Goal: Task Accomplishment & Management: Use online tool/utility

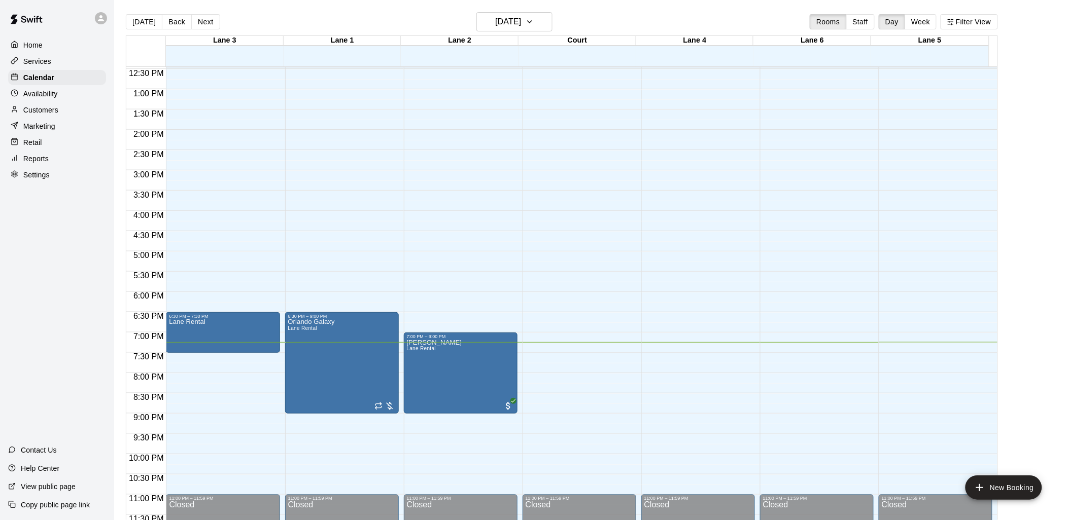
scroll to position [509, 0]
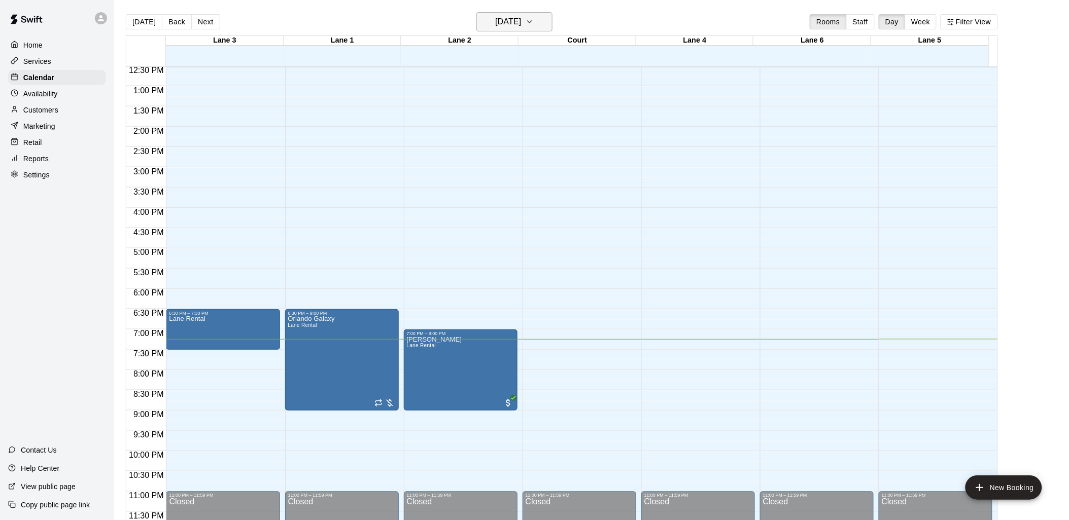
click at [521, 18] on h6 "[DATE]" at bounding box center [508, 22] width 26 height 14
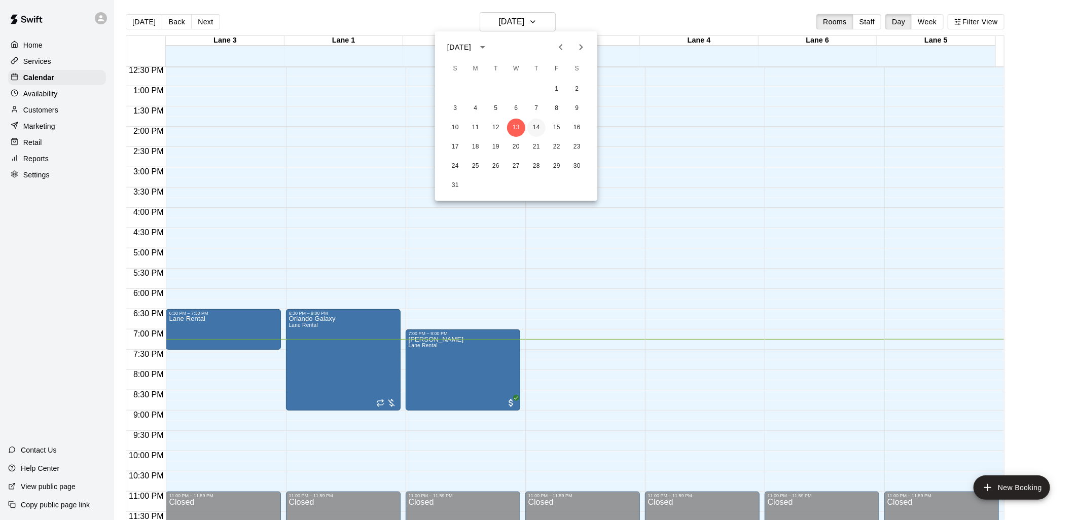
click at [535, 125] on button "14" at bounding box center [537, 128] width 18 height 18
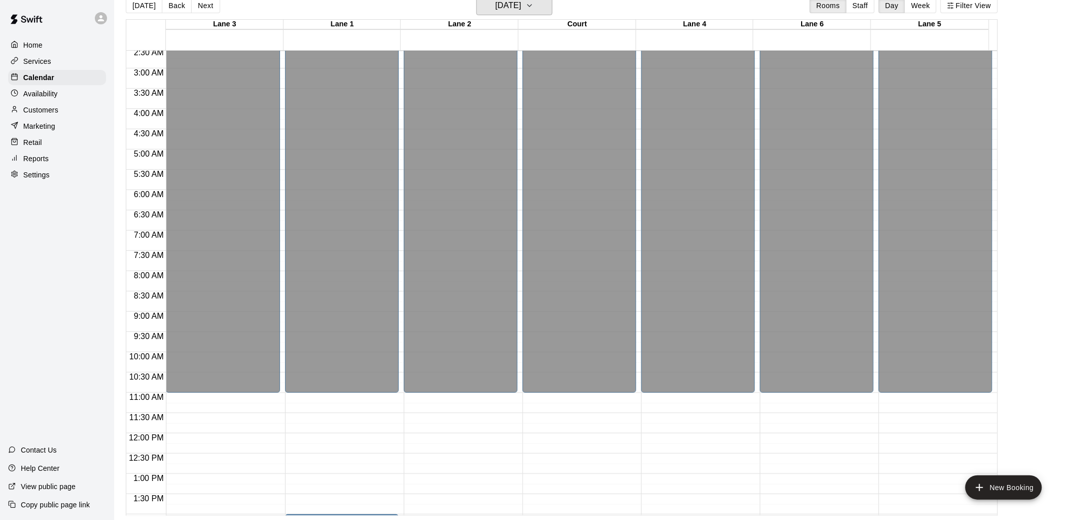
scroll to position [283, 0]
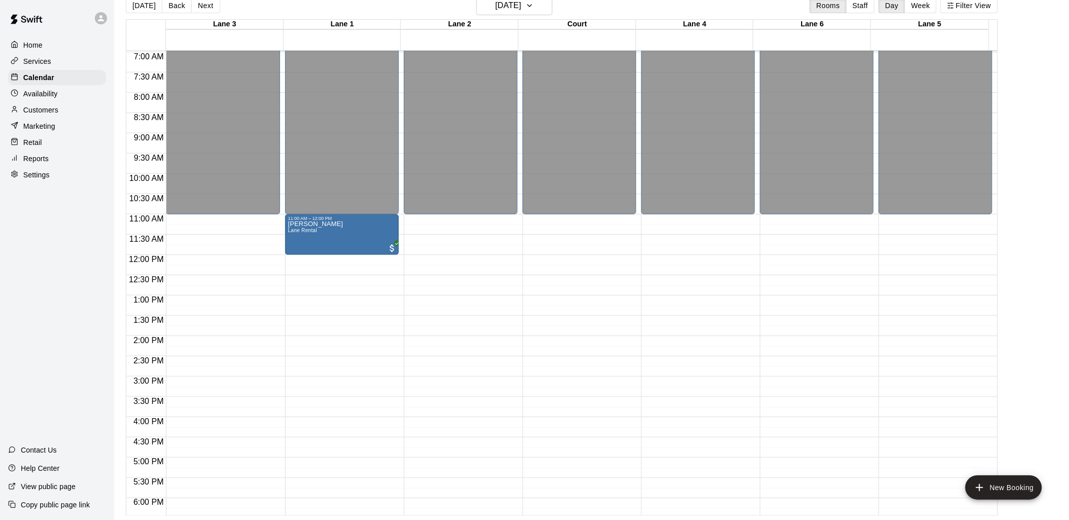
drag, startPoint x: 337, startPoint y: 346, endPoint x: 352, endPoint y: 232, distance: 115.6
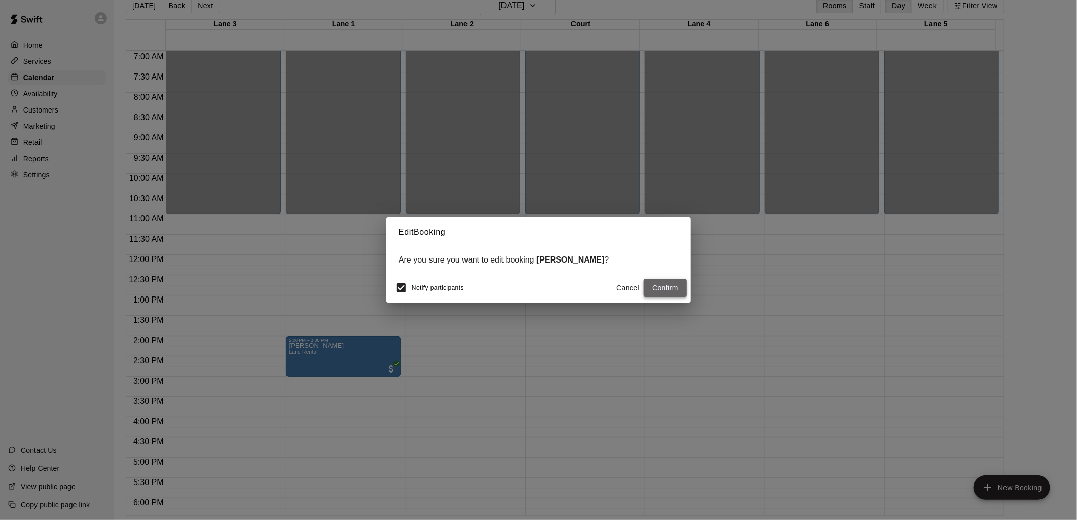
click at [665, 287] on button "Confirm" at bounding box center [665, 288] width 43 height 19
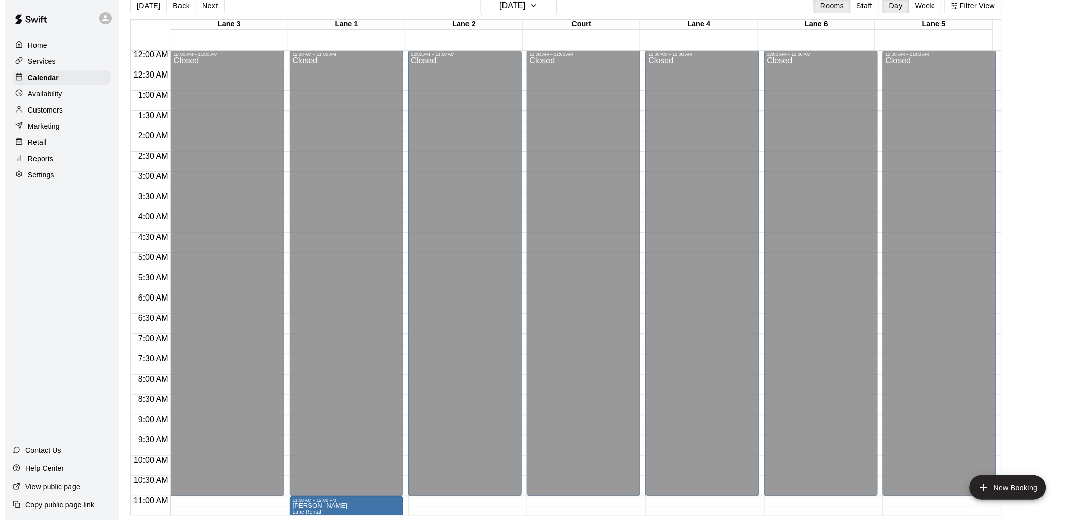
scroll to position [0, 0]
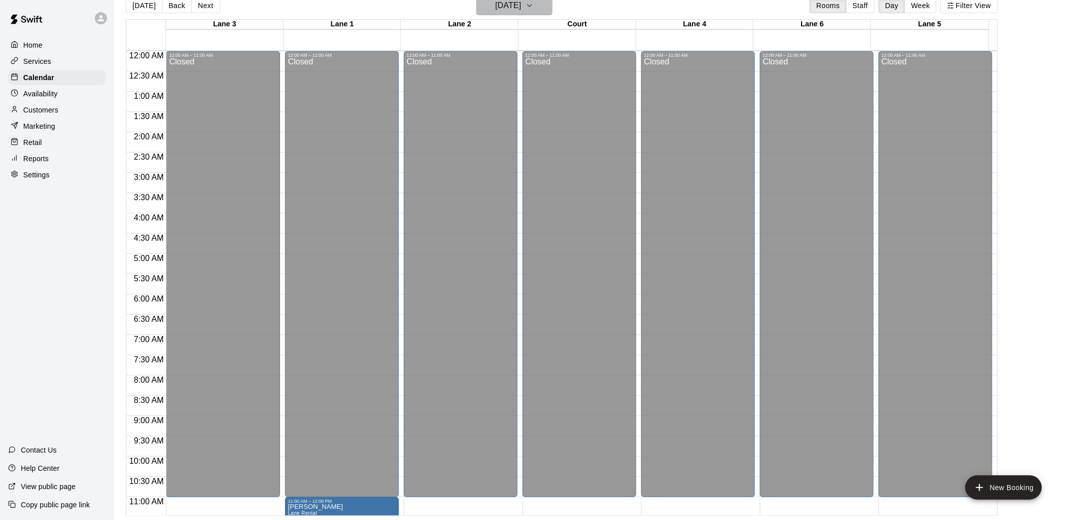
click at [543, 8] on button "[DATE]" at bounding box center [514, 5] width 76 height 19
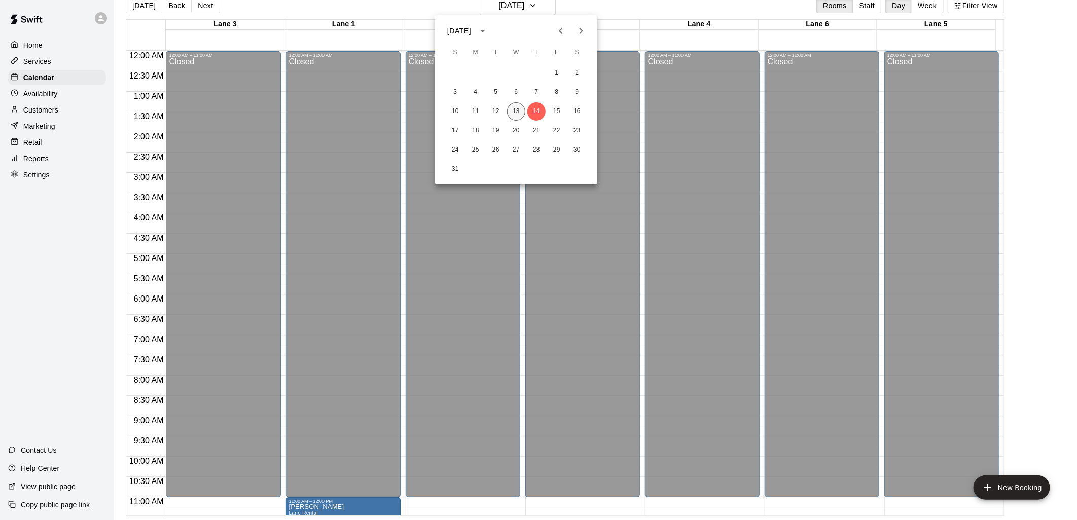
click at [512, 107] on button "13" at bounding box center [516, 111] width 18 height 18
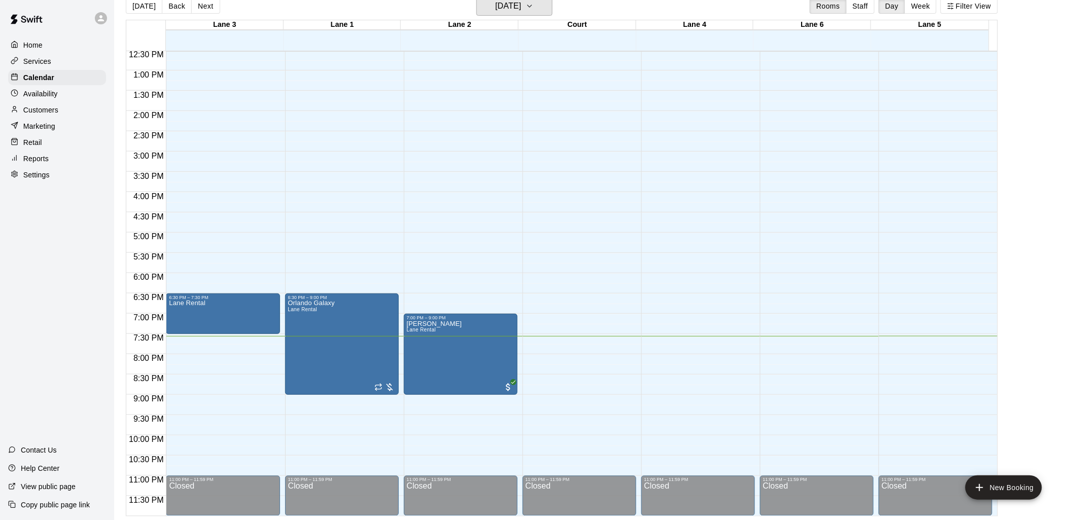
scroll to position [16, 0]
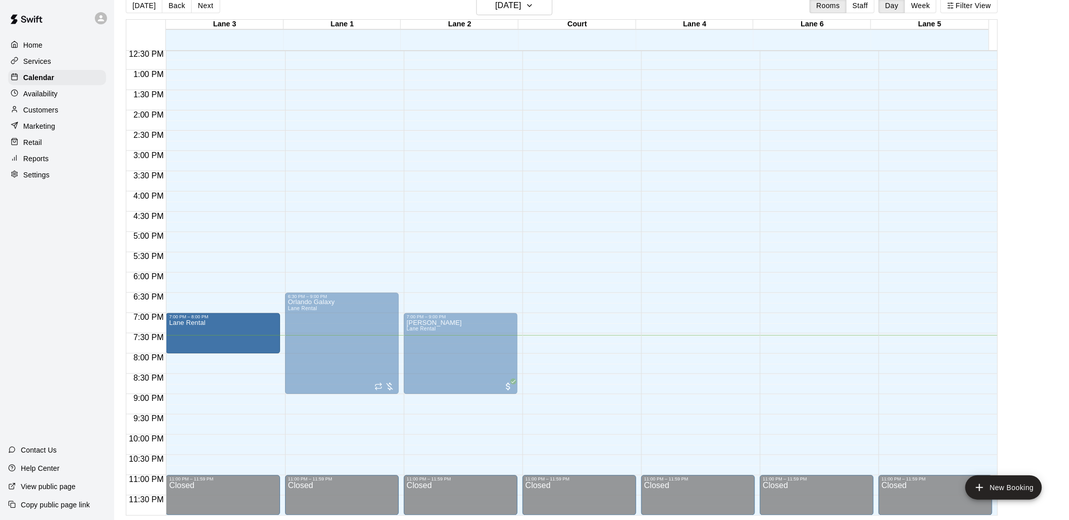
drag, startPoint x: 212, startPoint y: 308, endPoint x: 211, endPoint y: 334, distance: 25.9
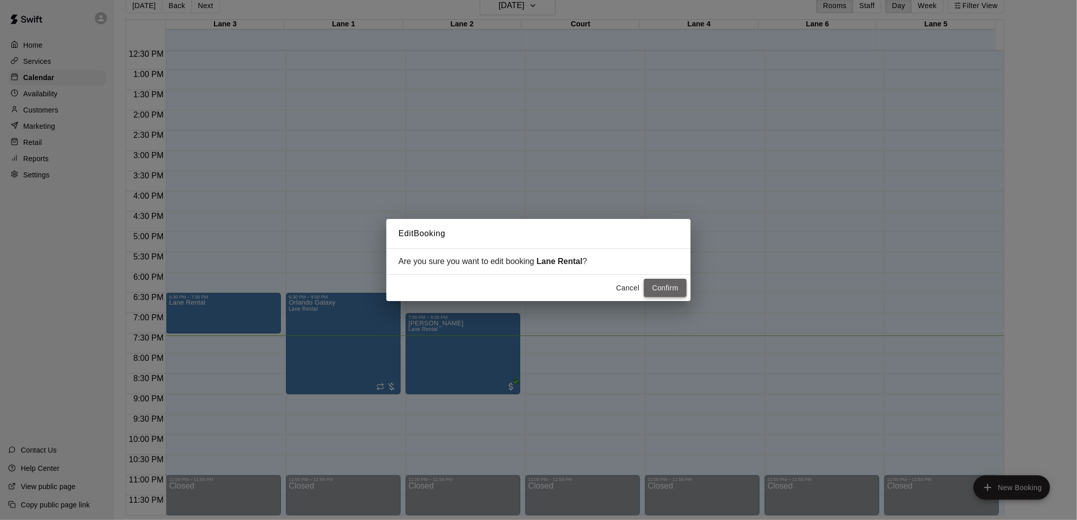
click at [667, 286] on button "Confirm" at bounding box center [665, 288] width 43 height 19
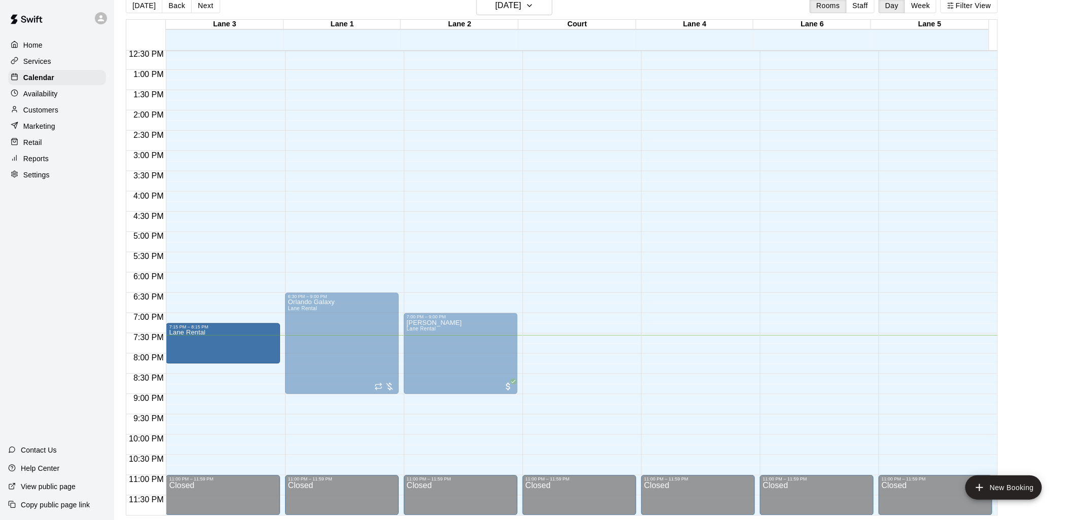
drag, startPoint x: 209, startPoint y: 323, endPoint x: 209, endPoint y: 338, distance: 15.2
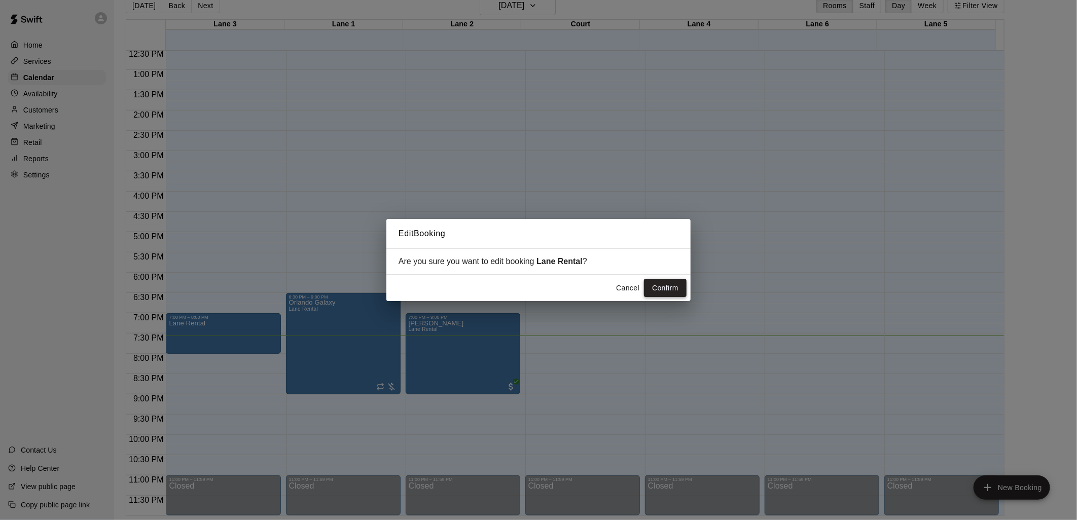
click at [657, 285] on button "Confirm" at bounding box center [665, 288] width 43 height 19
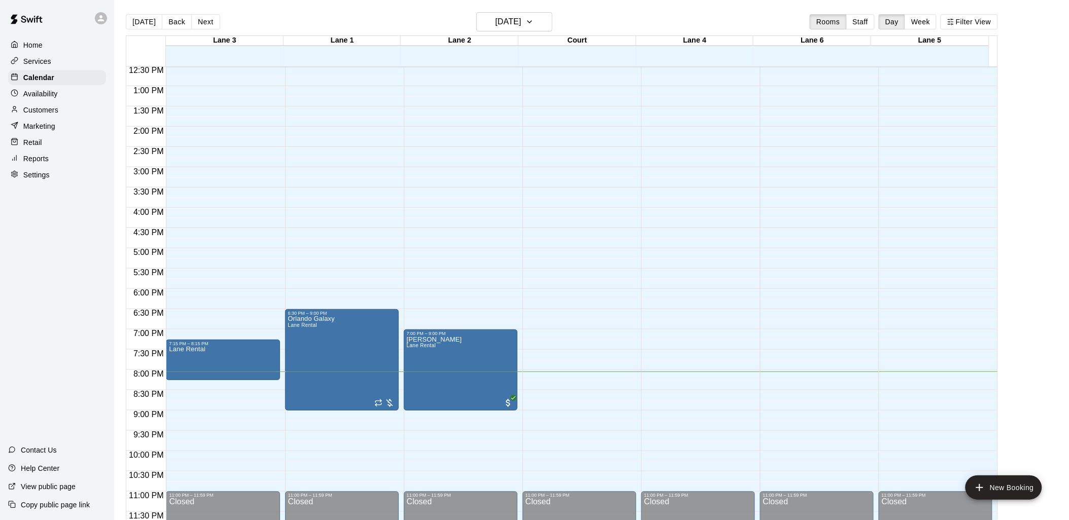
scroll to position [16, 0]
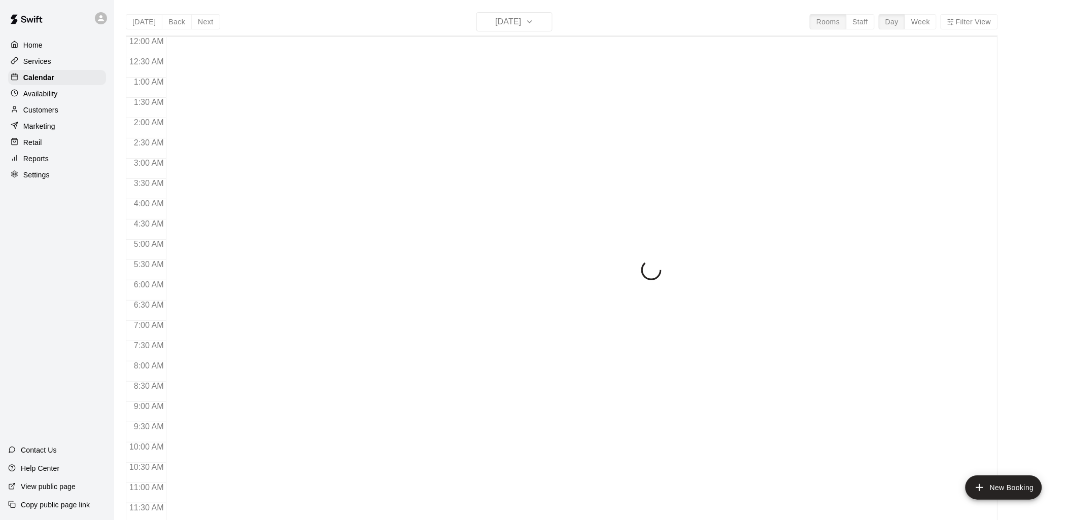
scroll to position [478, 0]
